Goal: Find specific page/section: Find specific page/section

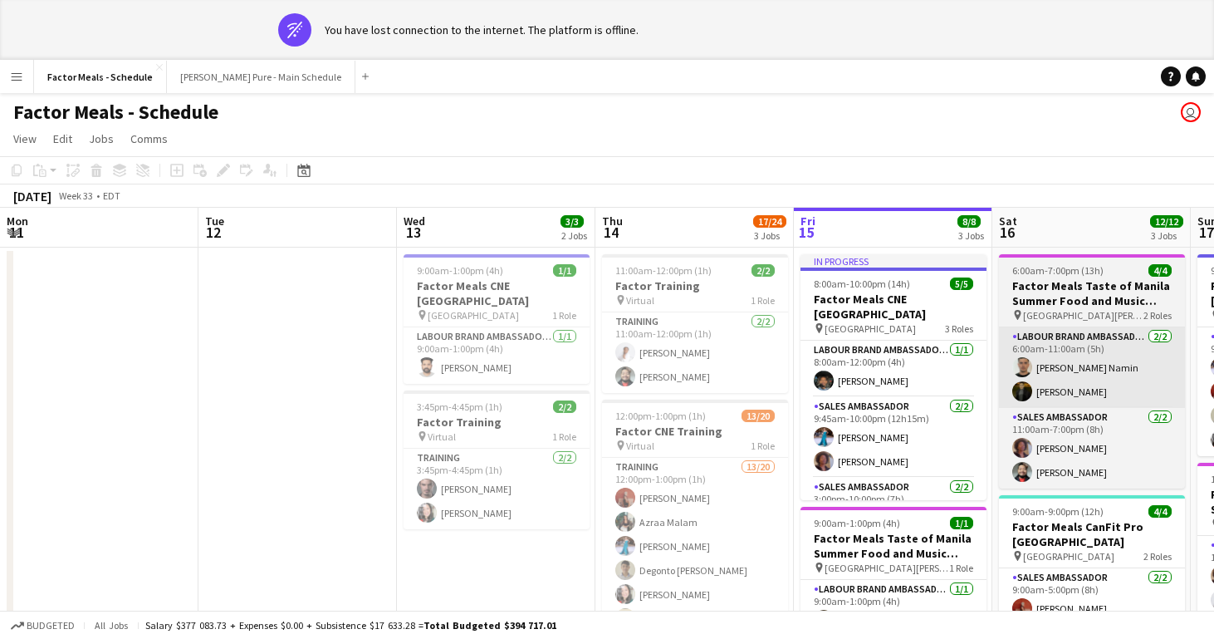
scroll to position [0, 397]
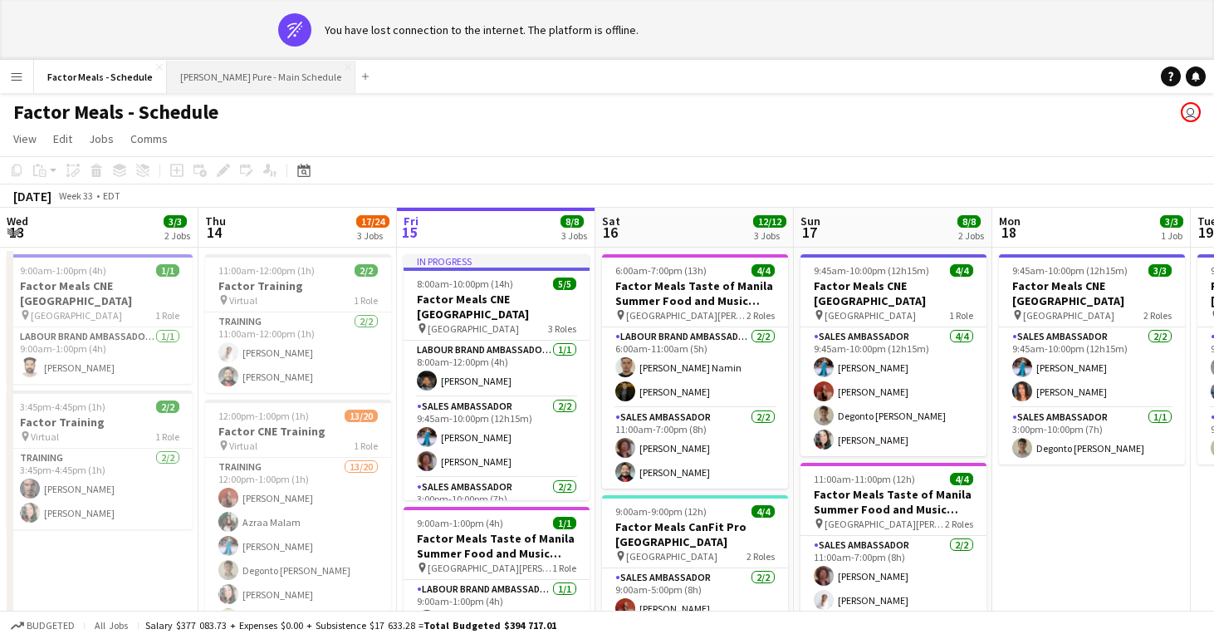
click at [207, 75] on button "[PERSON_NAME] Pure - Main Schedule Close" at bounding box center [261, 77] width 189 height 32
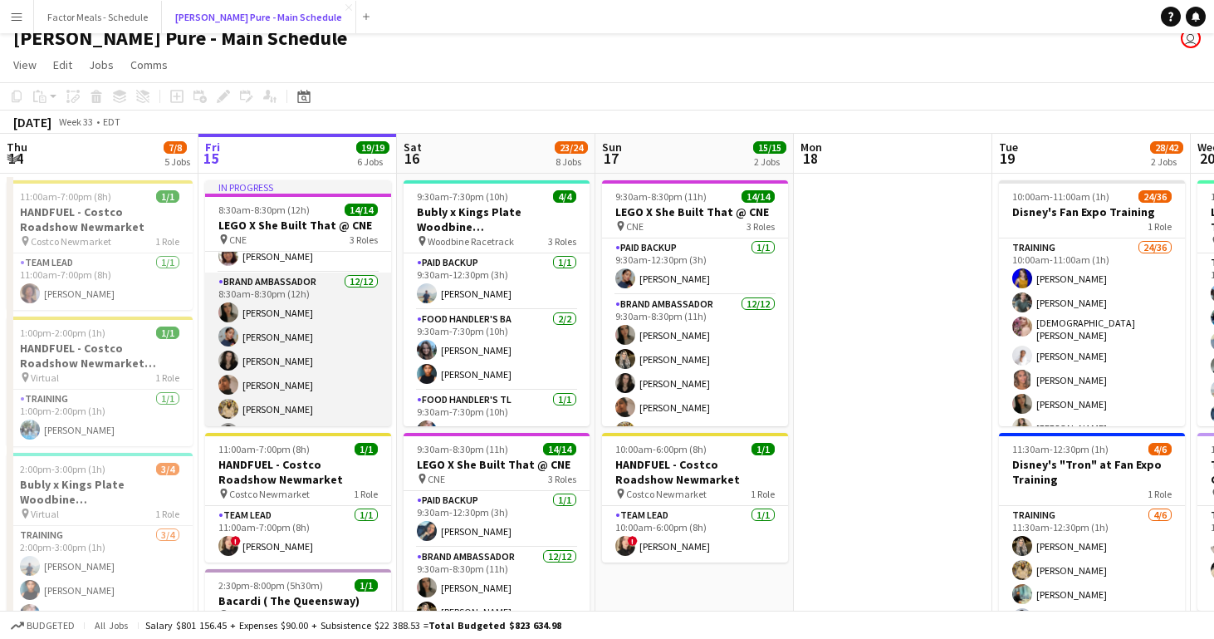
scroll to position [34, 0]
click at [285, 338] on app-card-role "Brand Ambassador [DATE] 8:30am-8:30pm (12h) [PERSON_NAME] [PERSON_NAME] [PERSON…" at bounding box center [298, 434] width 186 height 321
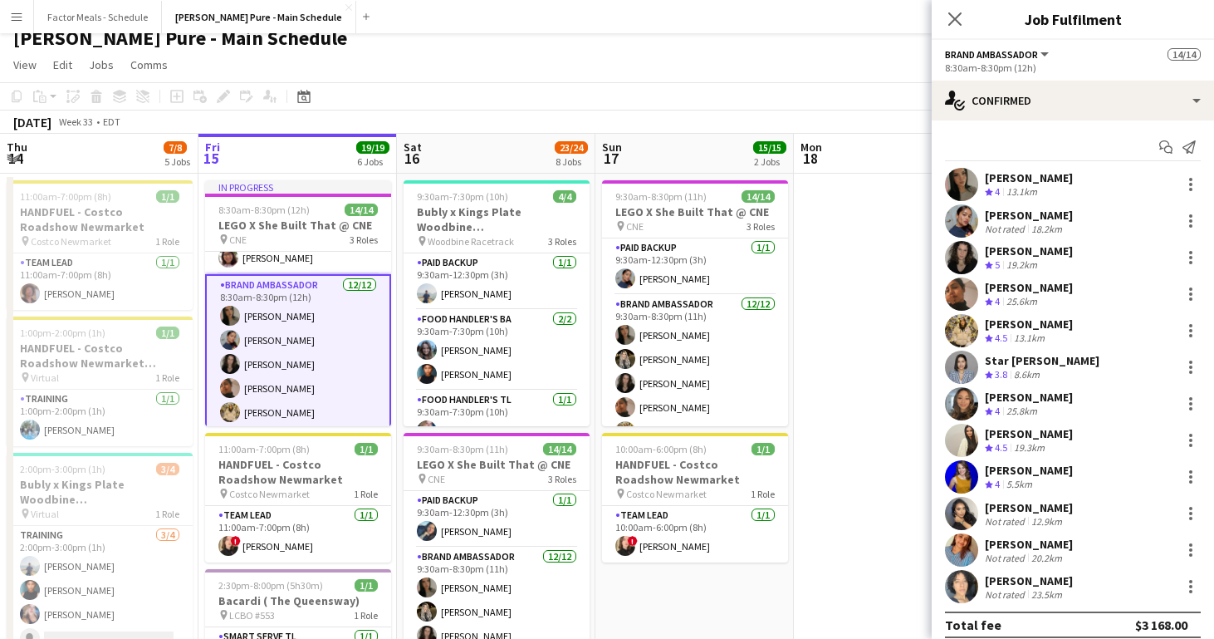
click at [1012, 213] on div "[PERSON_NAME]" at bounding box center [1029, 215] width 88 height 15
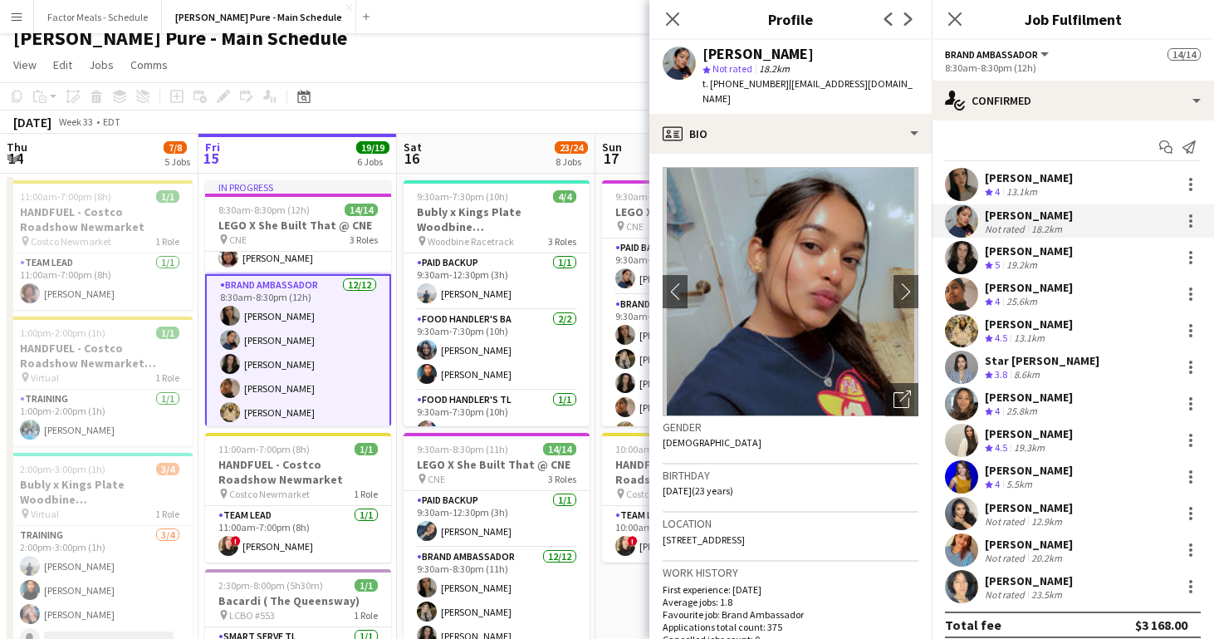
click at [1073, 580] on div "[PERSON_NAME]" at bounding box center [1029, 580] width 88 height 15
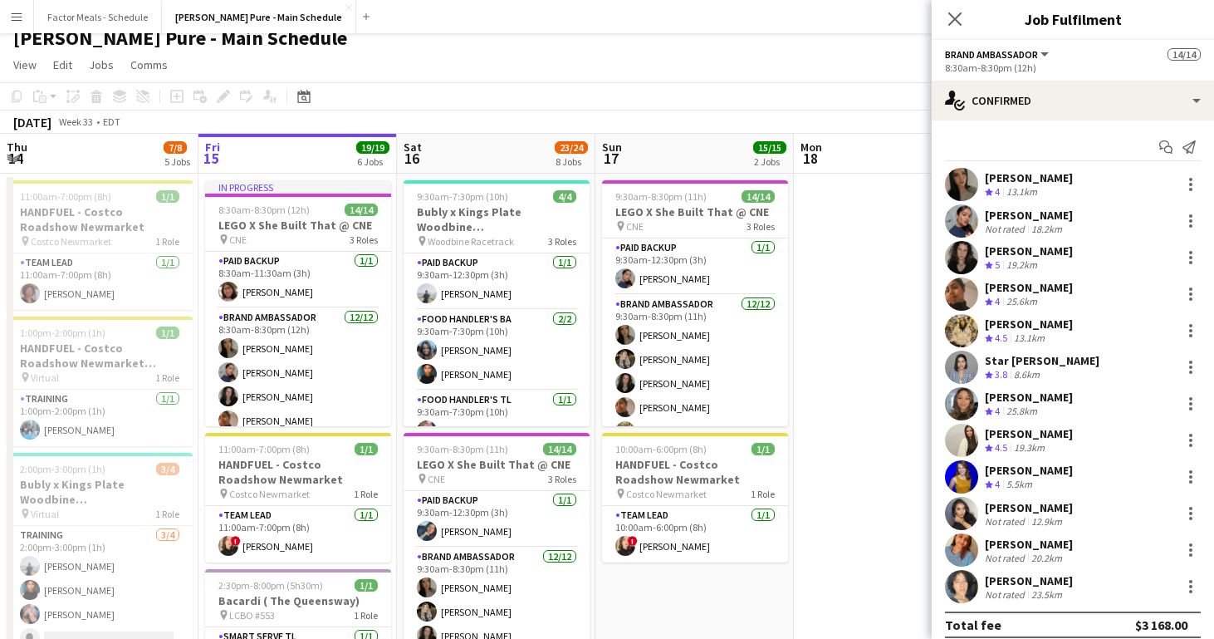
scroll to position [0, 0]
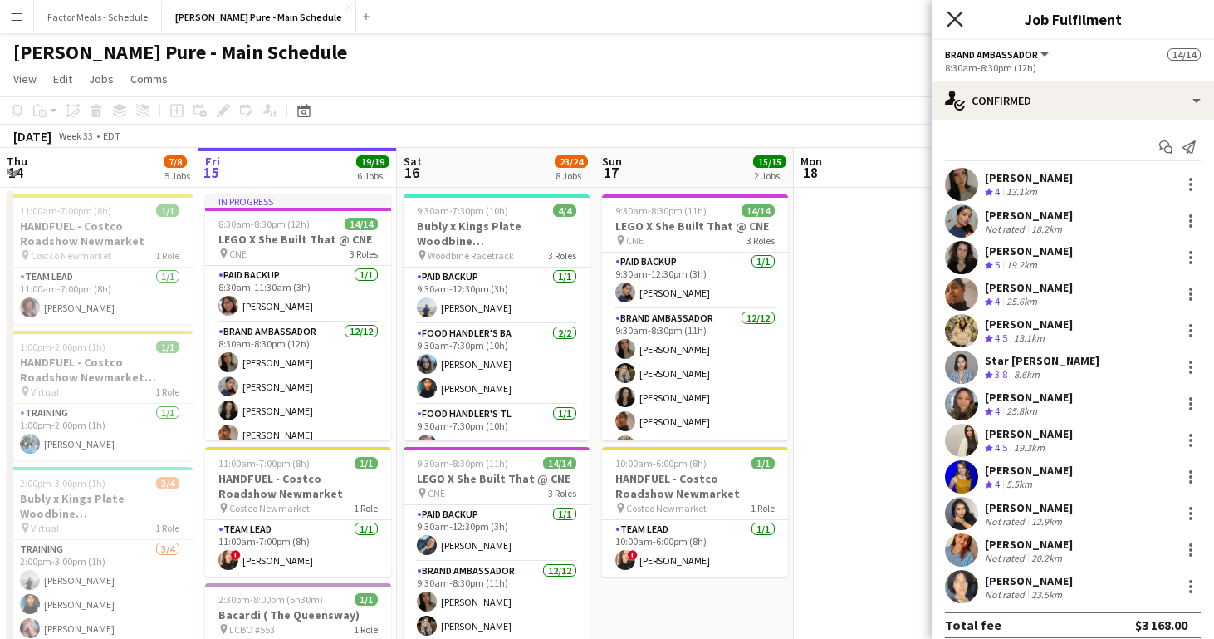
click at [955, 17] on icon at bounding box center [955, 19] width 16 height 16
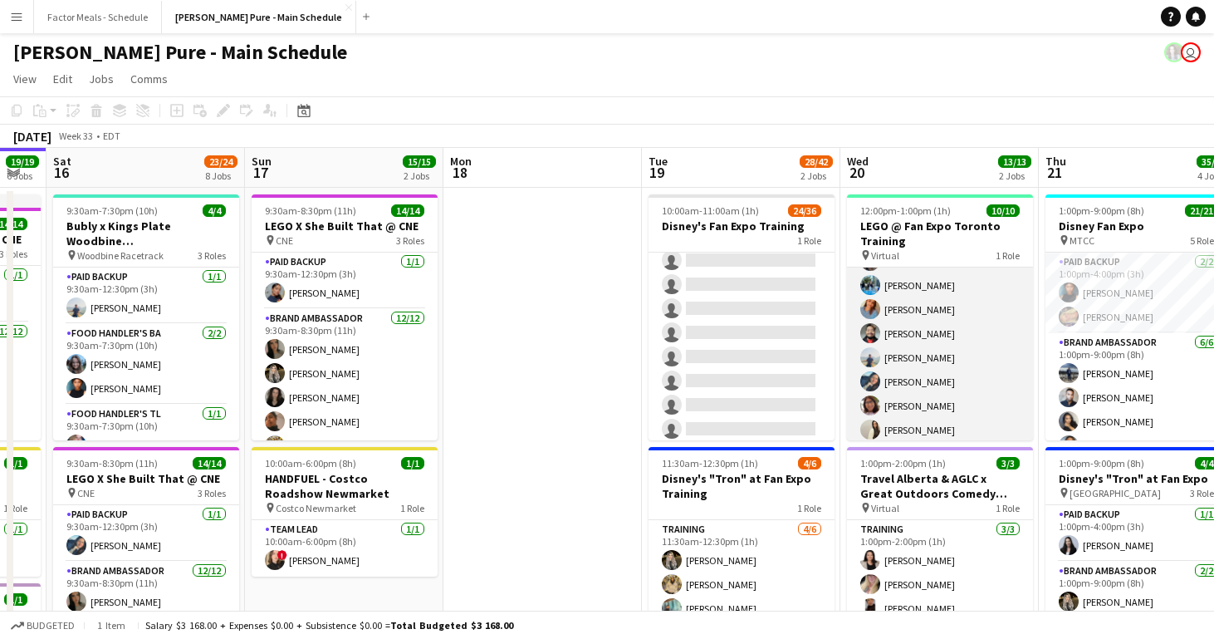
scroll to position [48, 0]
click at [932, 357] on app-card-role "Training [DATE] 12:00pm-1:00pm (1h) [PERSON_NAME] [PERSON_NAME] [PERSON_NAME] […" at bounding box center [940, 358] width 186 height 278
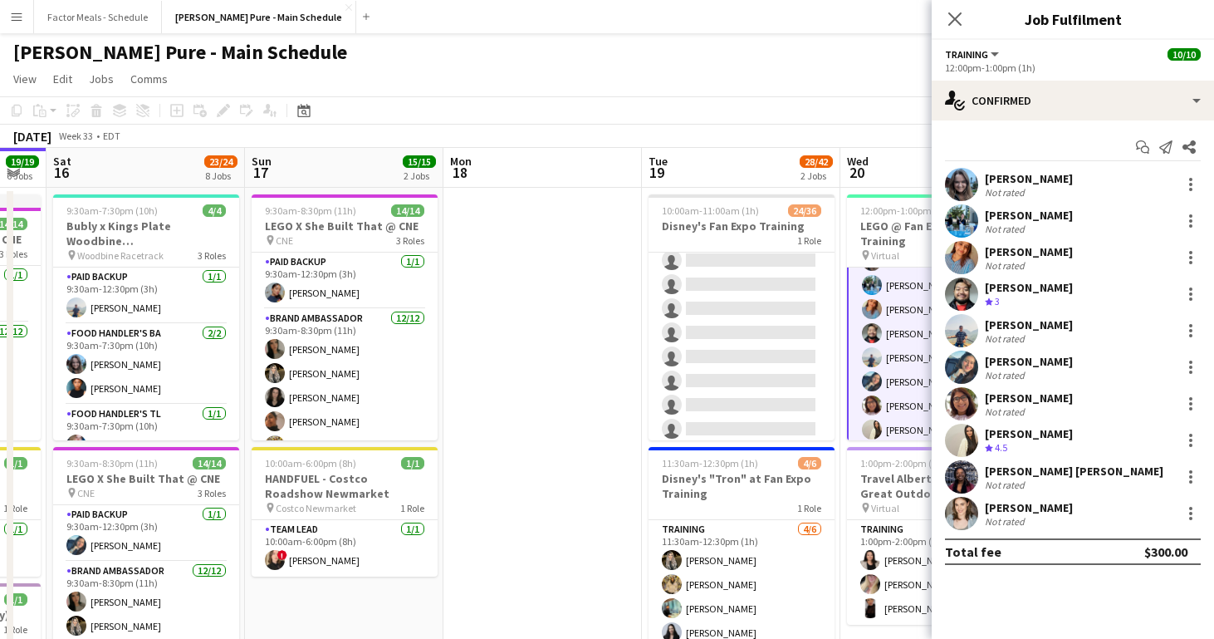
scroll to position [50, 0]
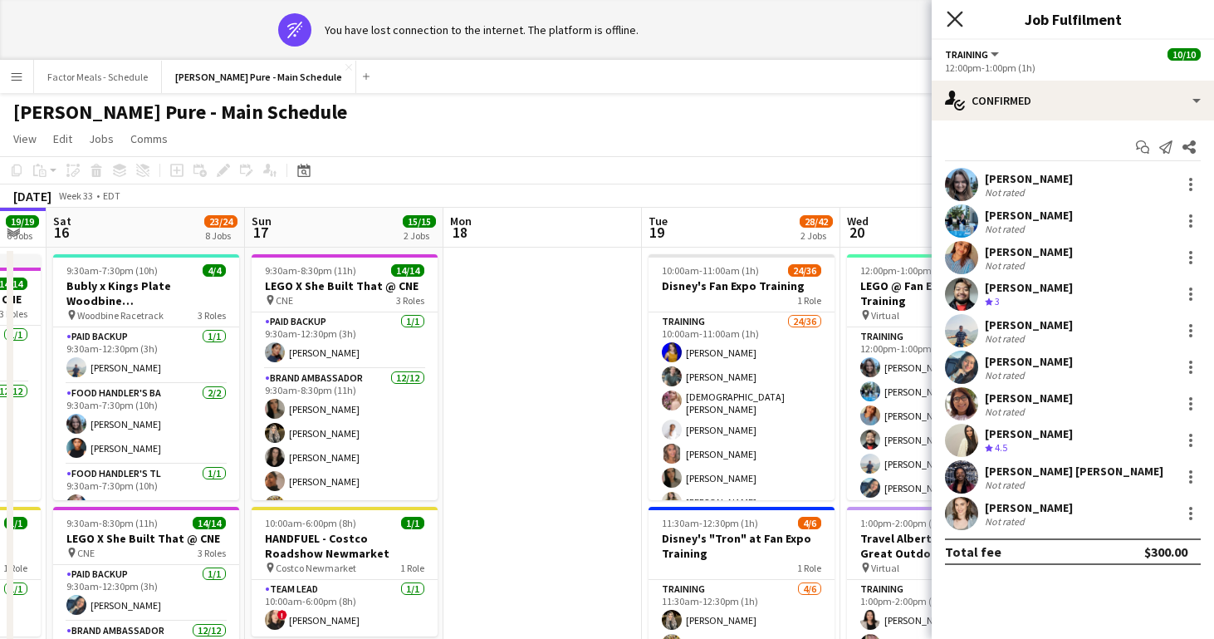
click at [952, 21] on icon at bounding box center [955, 19] width 16 height 16
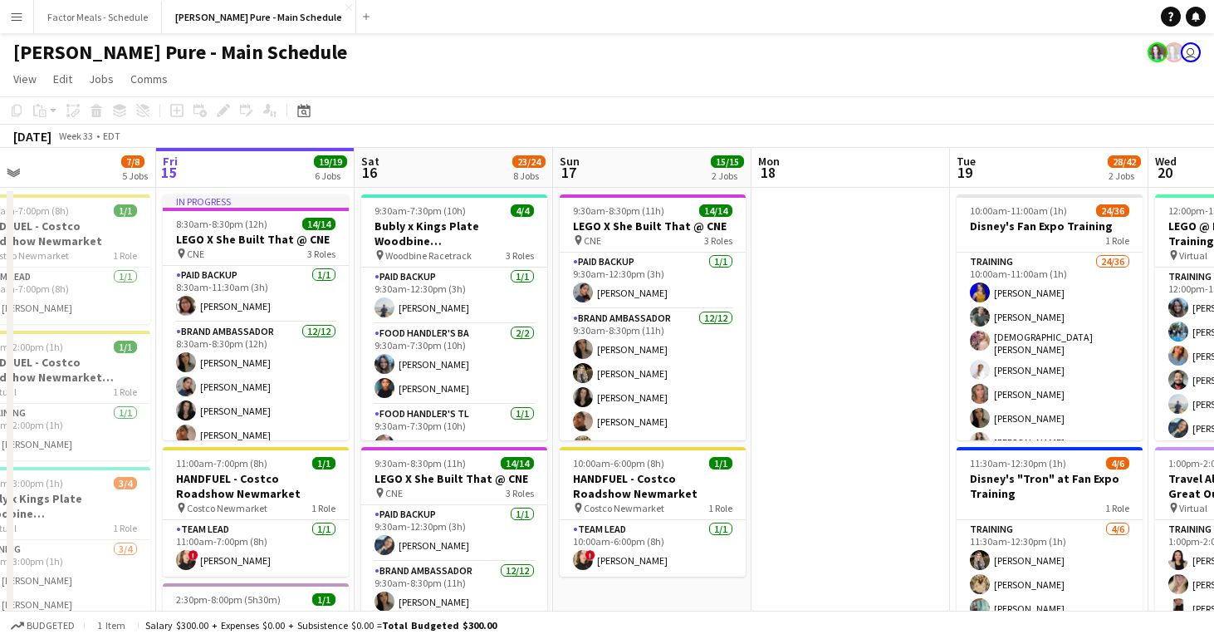
scroll to position [0, 386]
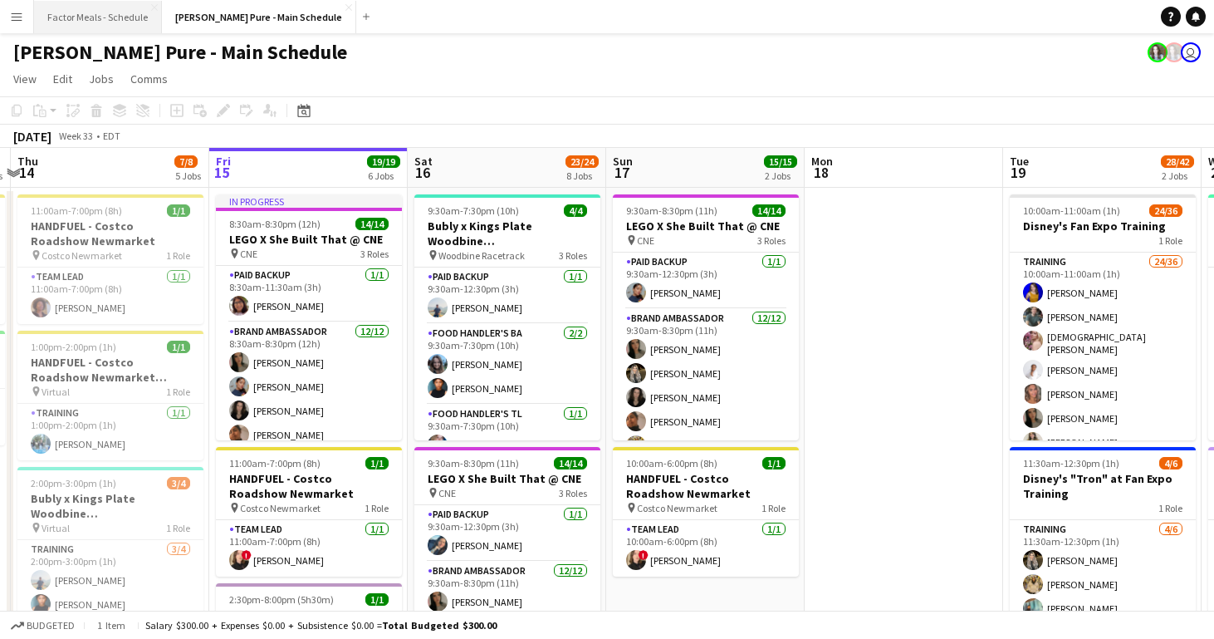
click at [122, 18] on button "Factor Meals - Schedule Close" at bounding box center [98, 17] width 128 height 32
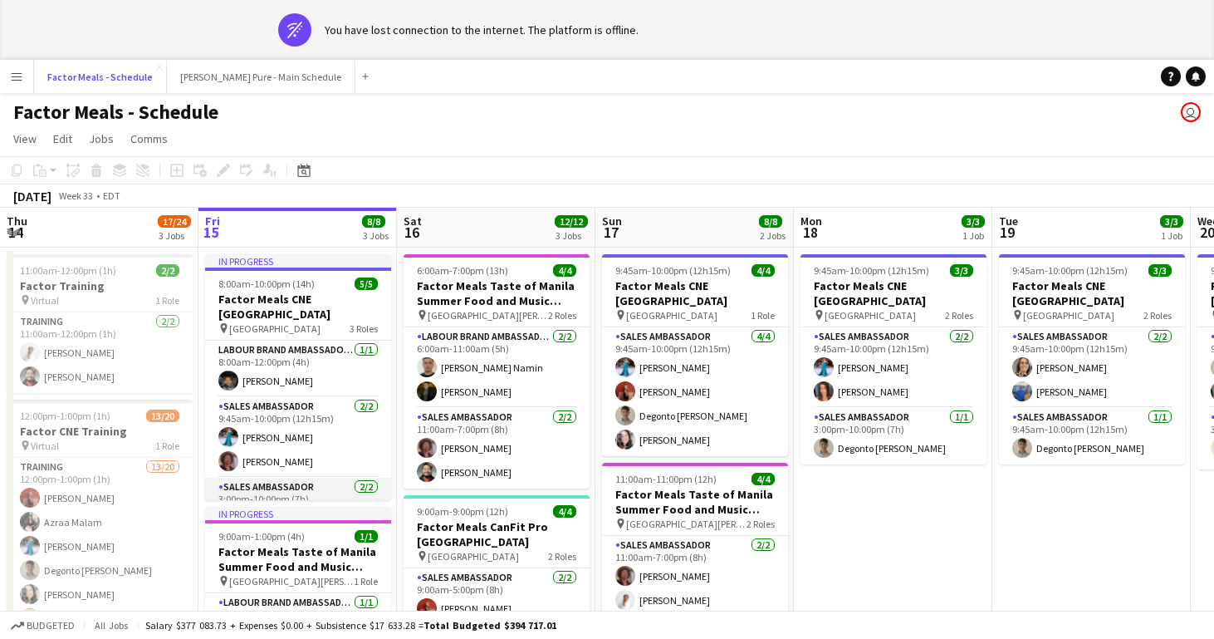
scroll to position [43, 0]
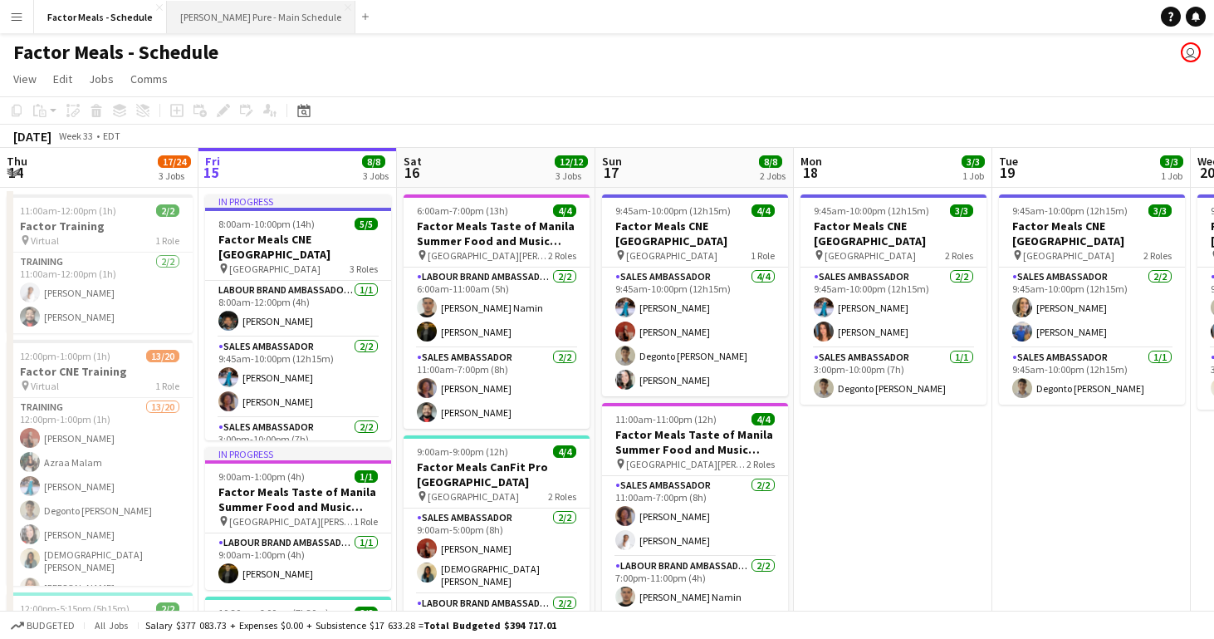
click at [237, 30] on button "[PERSON_NAME] Pure - Main Schedule Close" at bounding box center [261, 17] width 189 height 32
